Goal: Task Accomplishment & Management: Complete application form

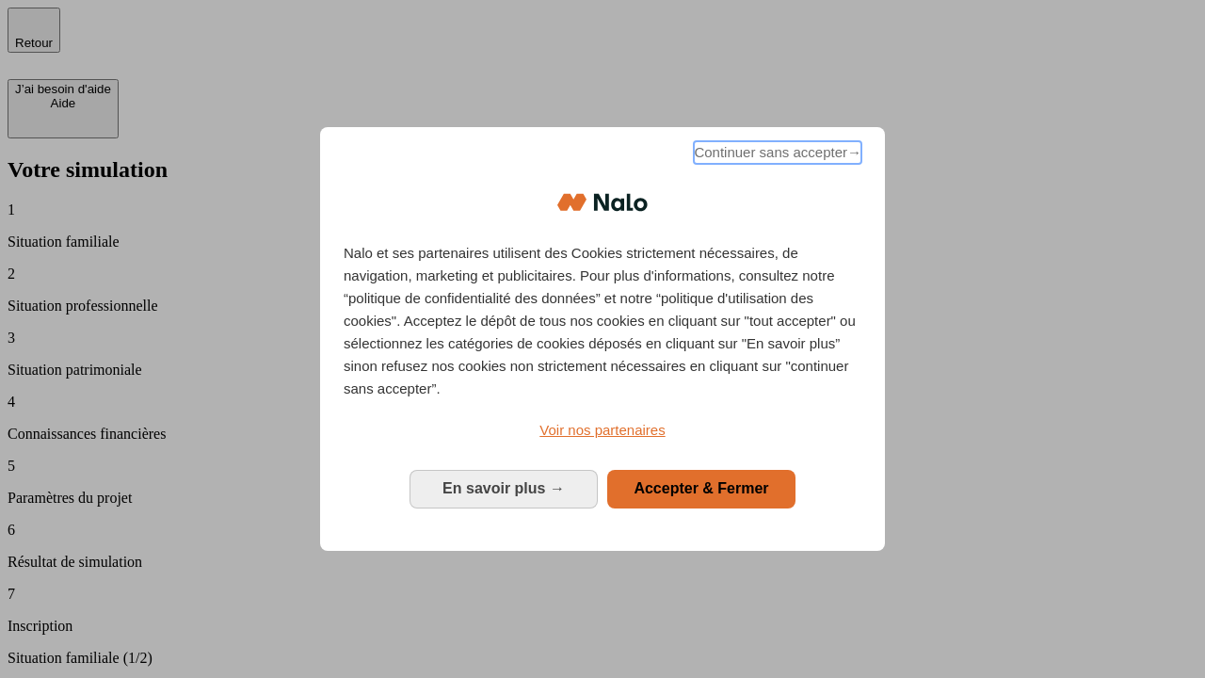
click at [776, 155] on span "Continuer sans accepter →" at bounding box center [778, 152] width 168 height 23
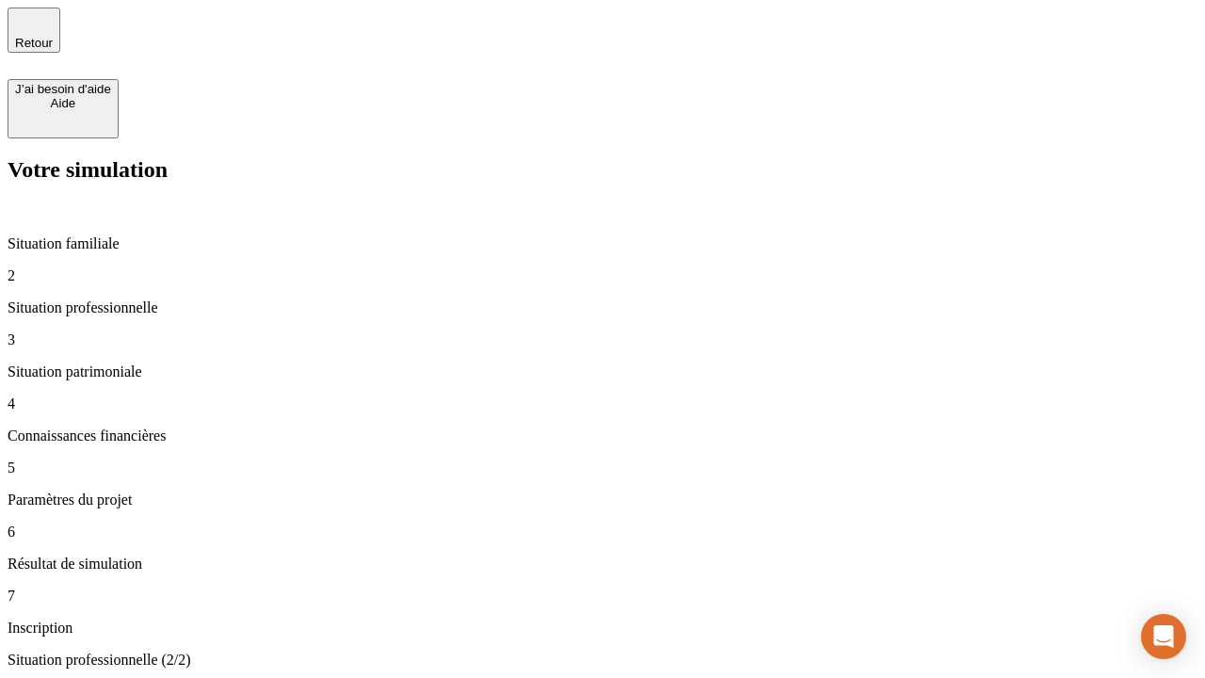
type input "30 000"
type input "0"
type input "1 000"
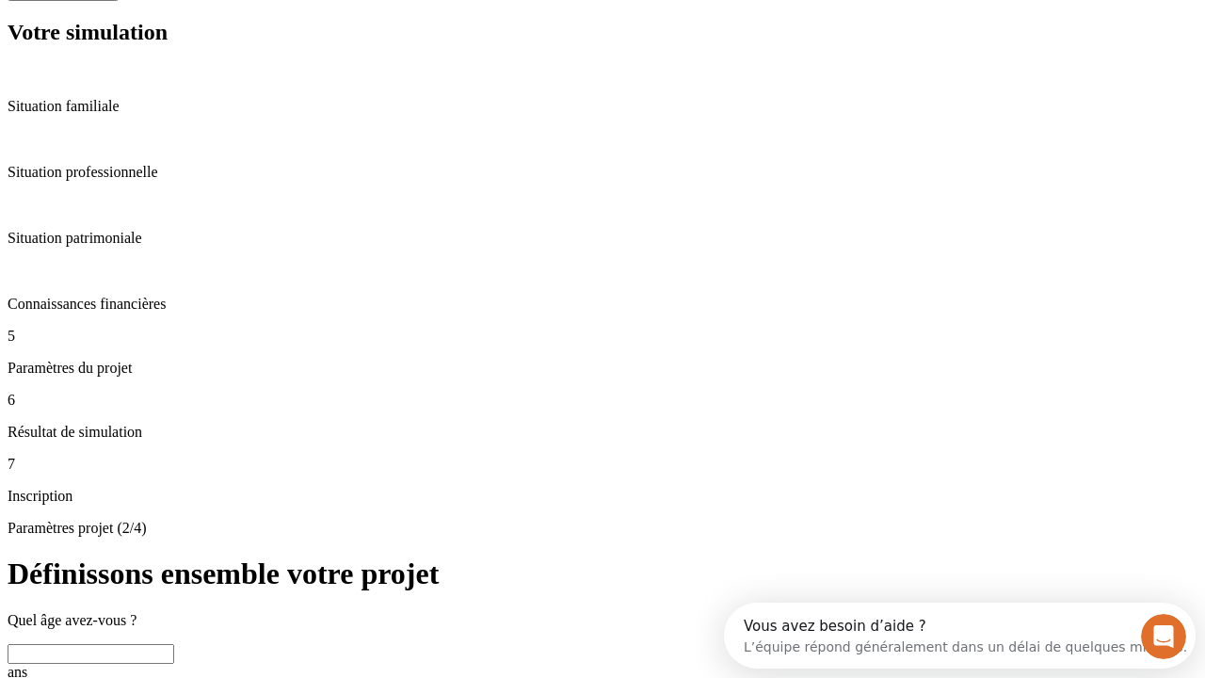
scroll to position [36, 0]
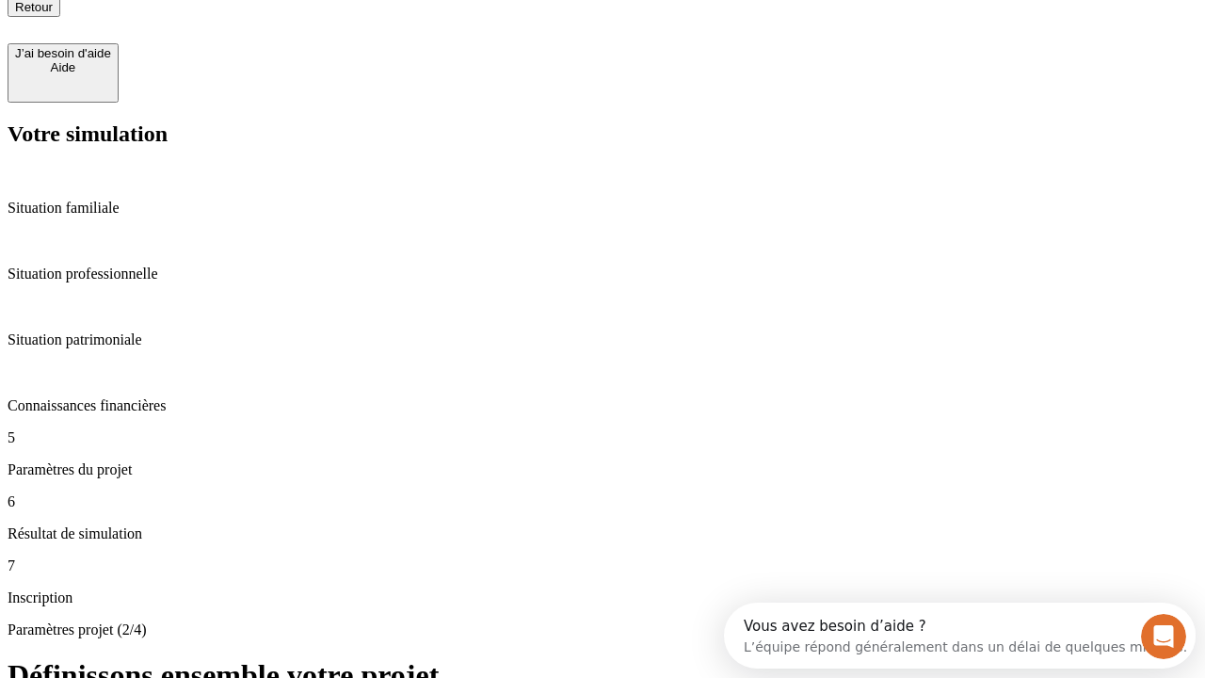
type input "40"
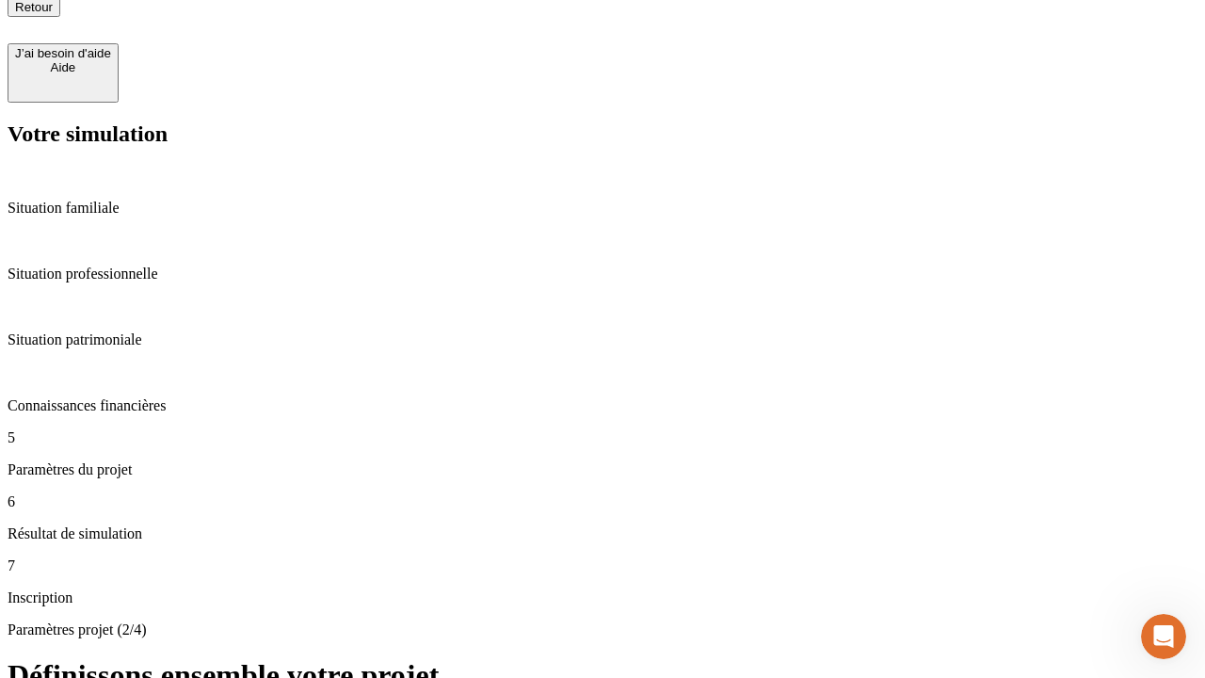
type input "64"
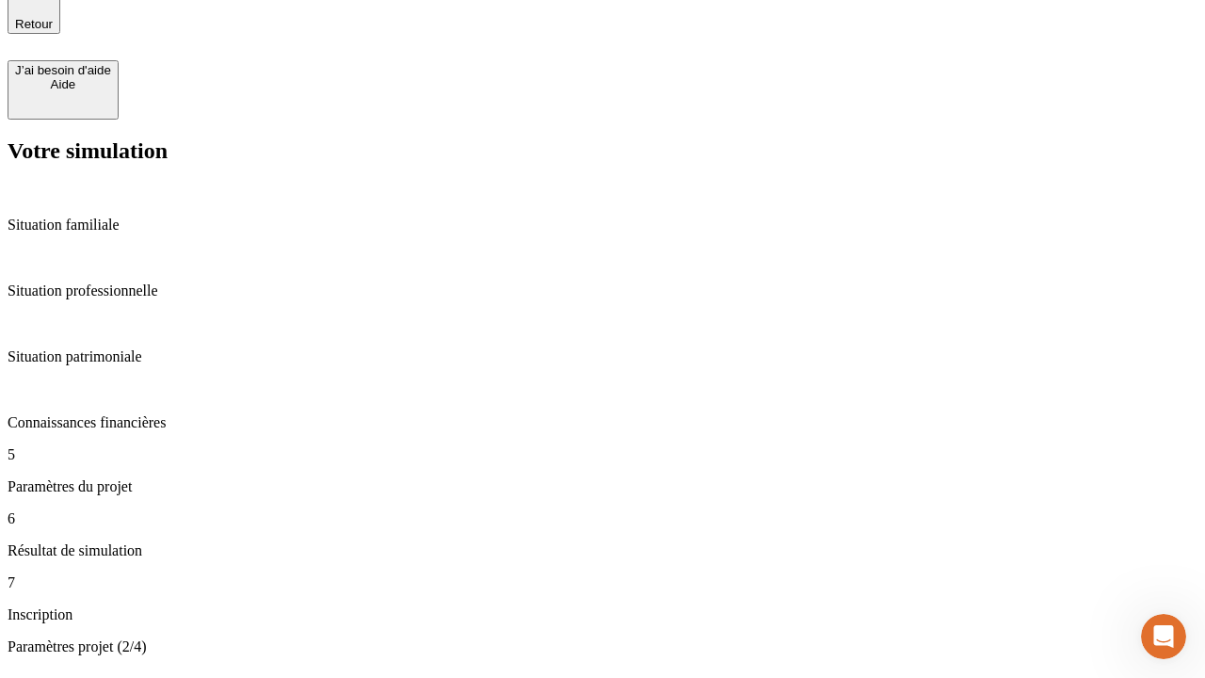
type input "200 000"
type input "640"
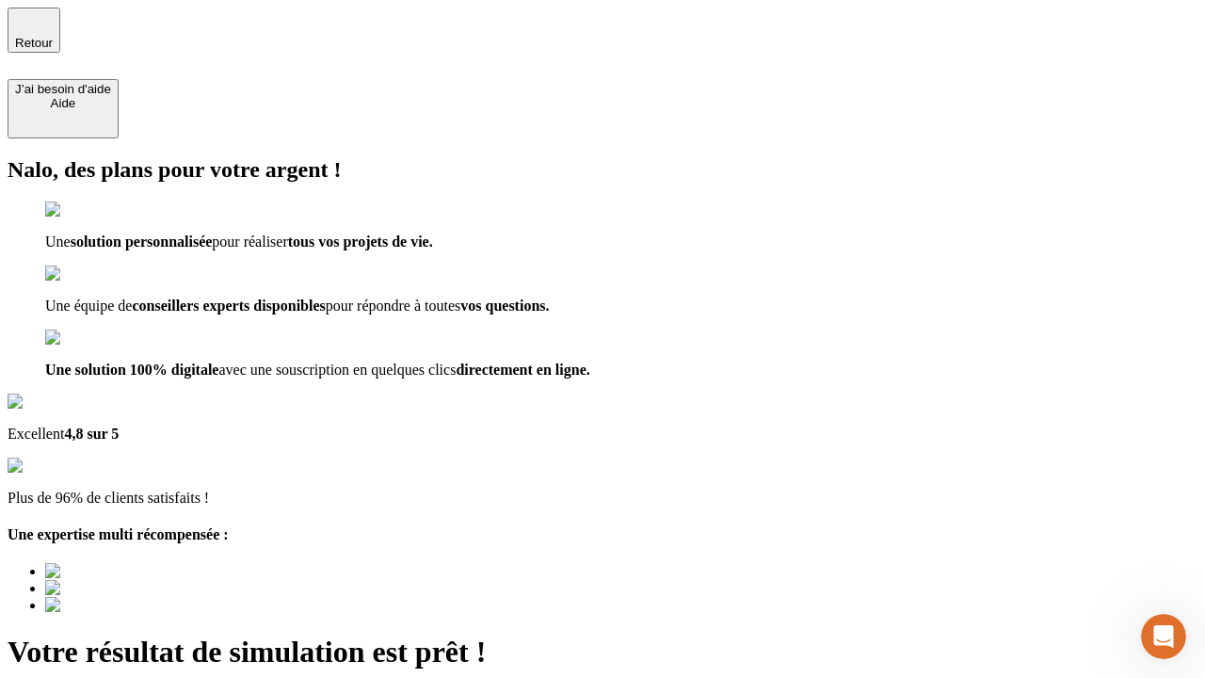
type input "[EMAIL_ADDRESS][DOMAIN_NAME]"
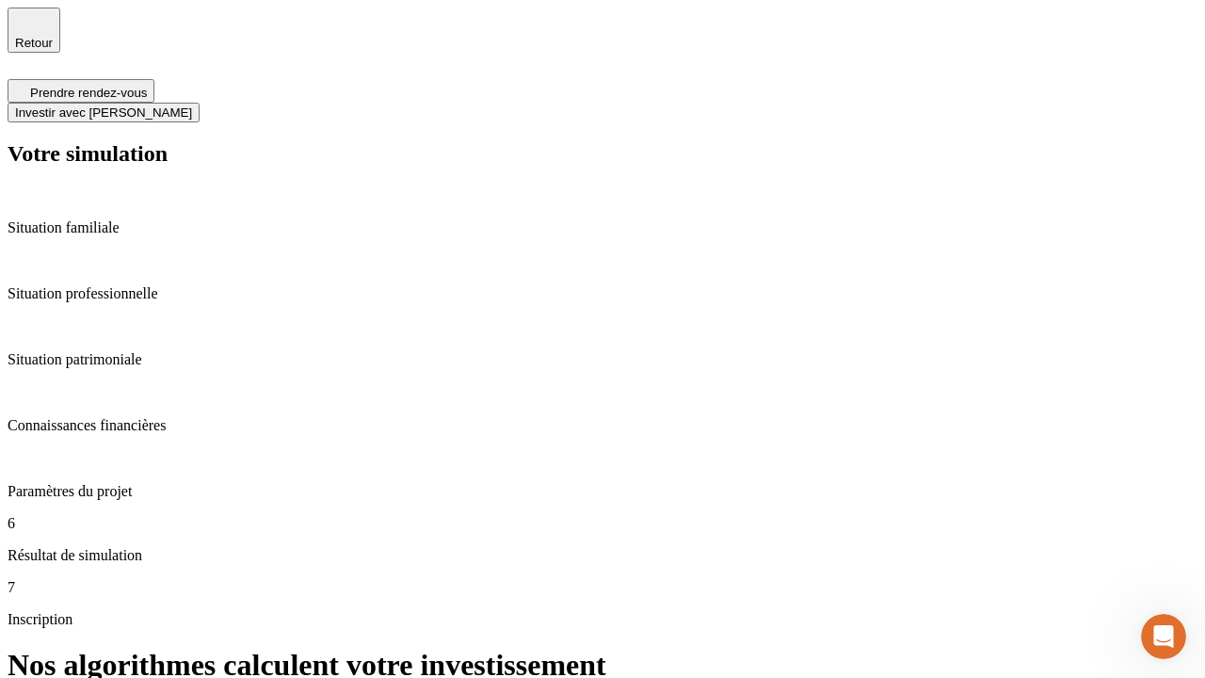
scroll to position [8, 0]
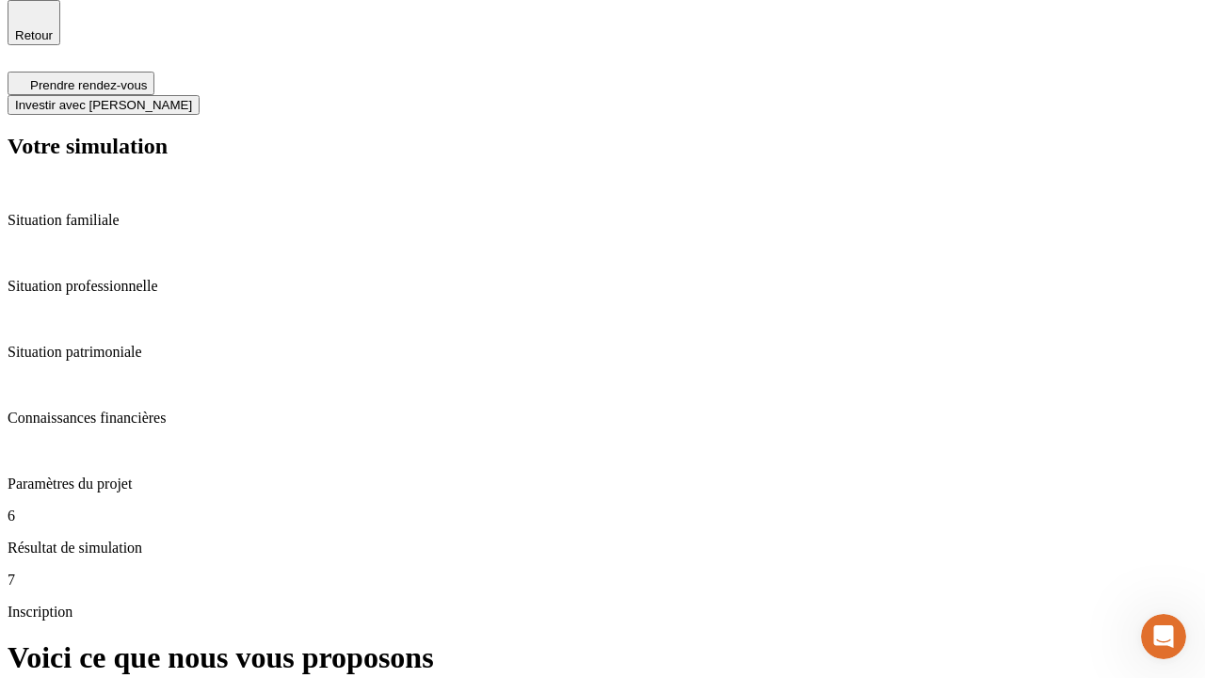
click at [192, 98] on span "Investir avec [PERSON_NAME]" at bounding box center [103, 105] width 177 height 14
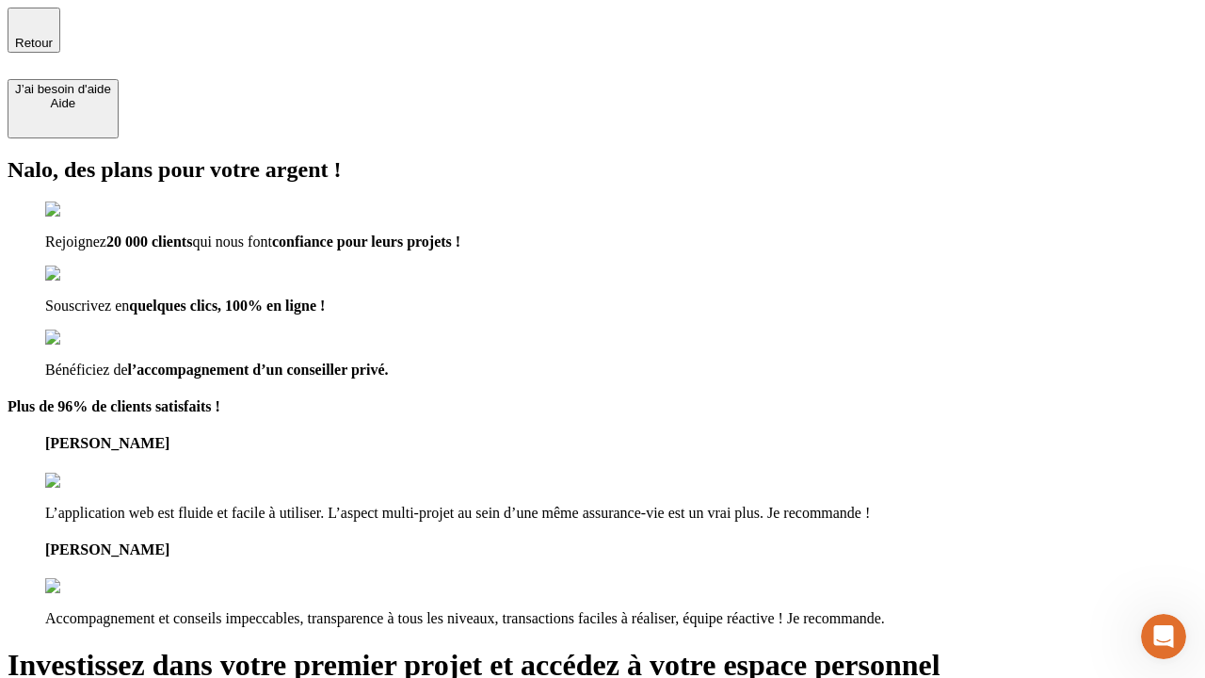
type input "[PERSON_NAME][EMAIL_ADDRESS][DOMAIN_NAME]"
